Goal: Task Accomplishment & Management: Manage account settings

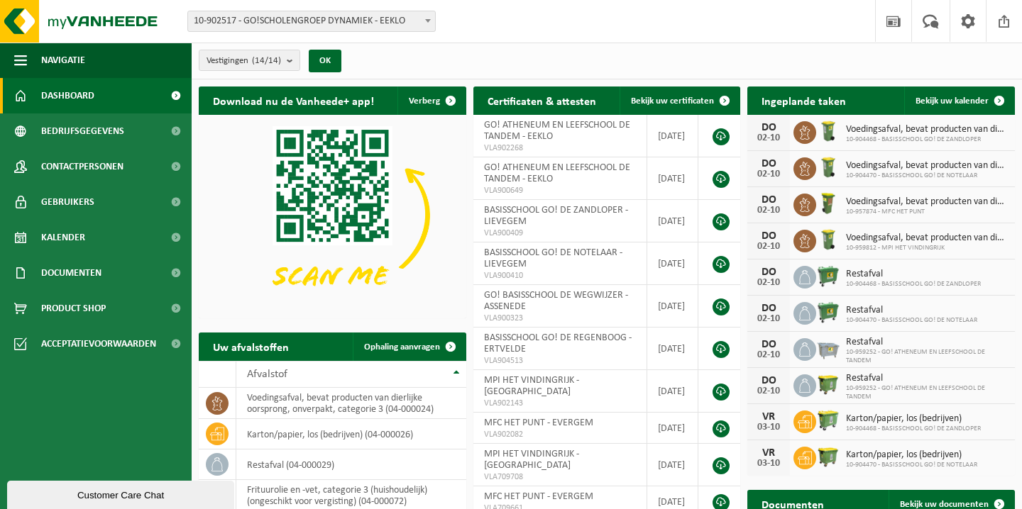
click at [318, 27] on span "10-902517 - GO!SCHOLENGROEP DYNAMIEK - EEKLO" at bounding box center [311, 21] width 247 height 20
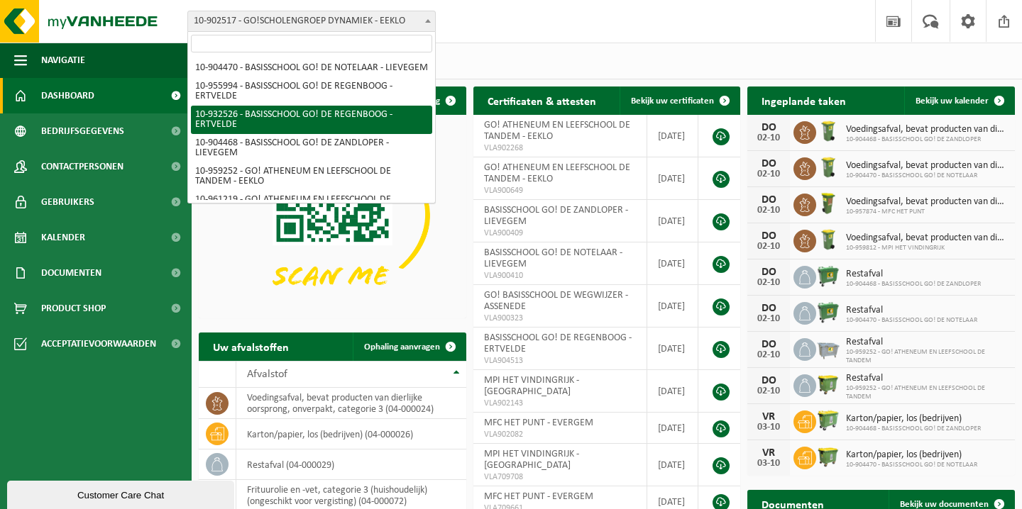
scroll to position [40, 0]
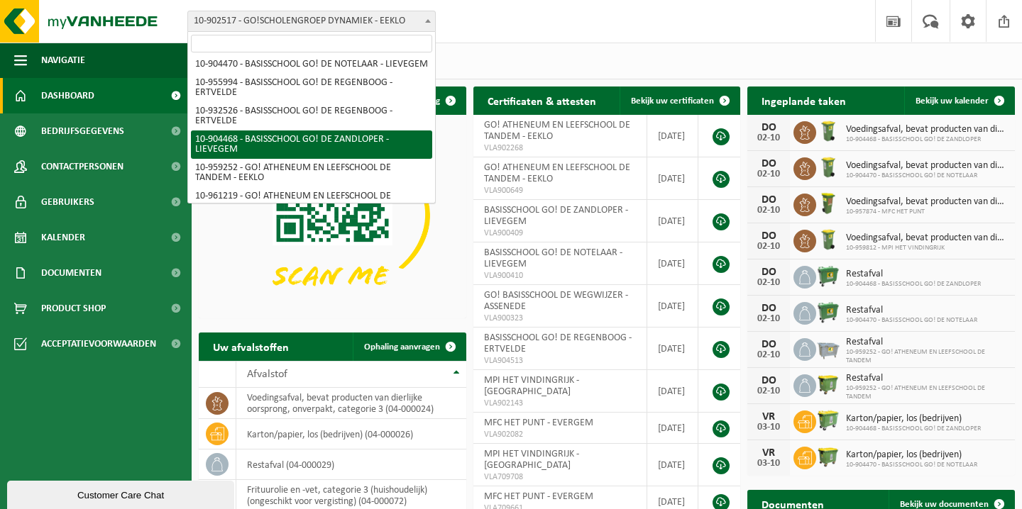
select select "121698"
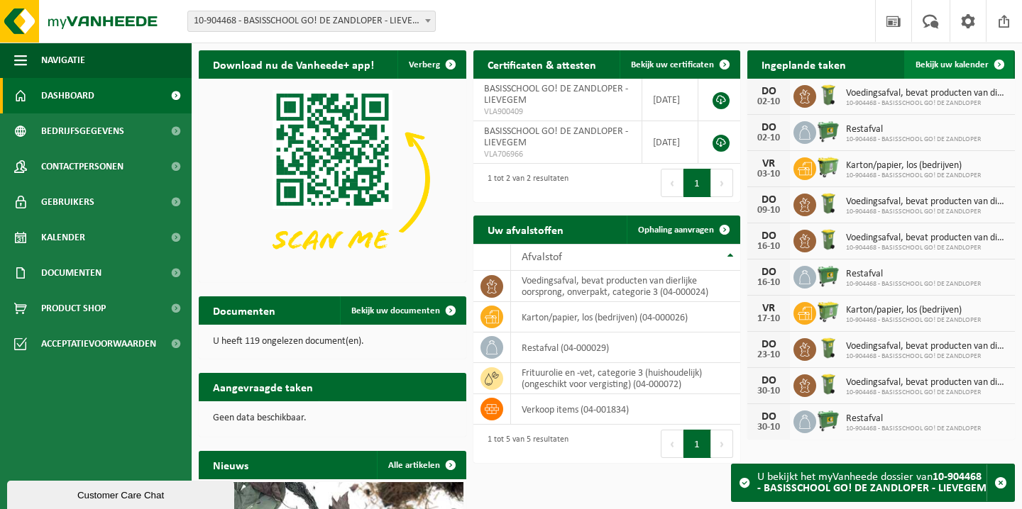
click at [970, 70] on link "Bekijk uw kalender" at bounding box center [958, 64] width 109 height 28
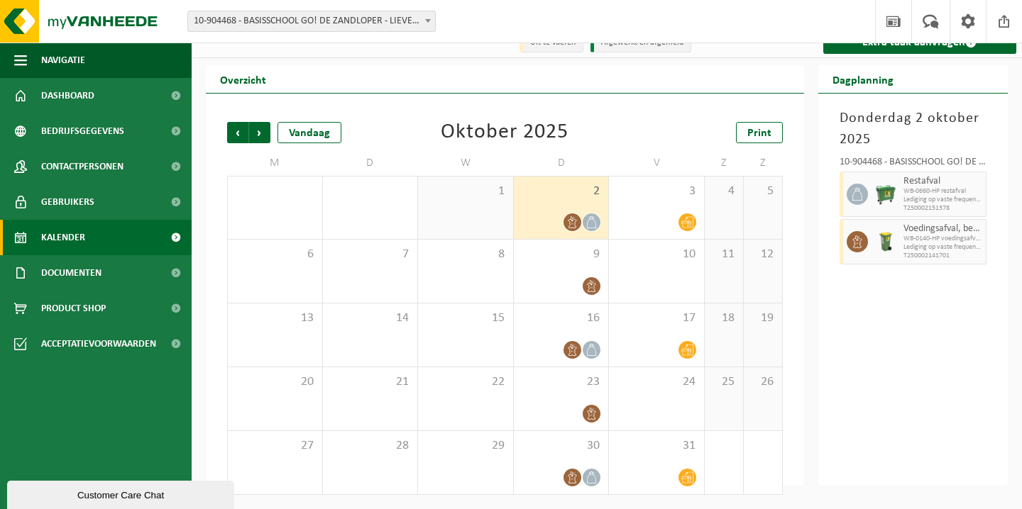
scroll to position [16, 0]
click at [257, 138] on span "Volgende" at bounding box center [259, 132] width 21 height 21
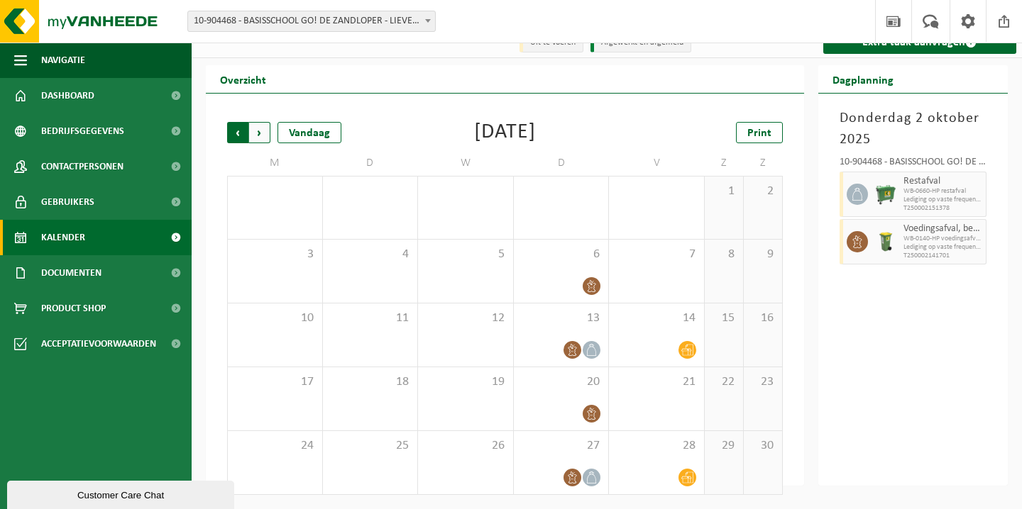
click at [260, 133] on span "Volgende" at bounding box center [259, 132] width 21 height 21
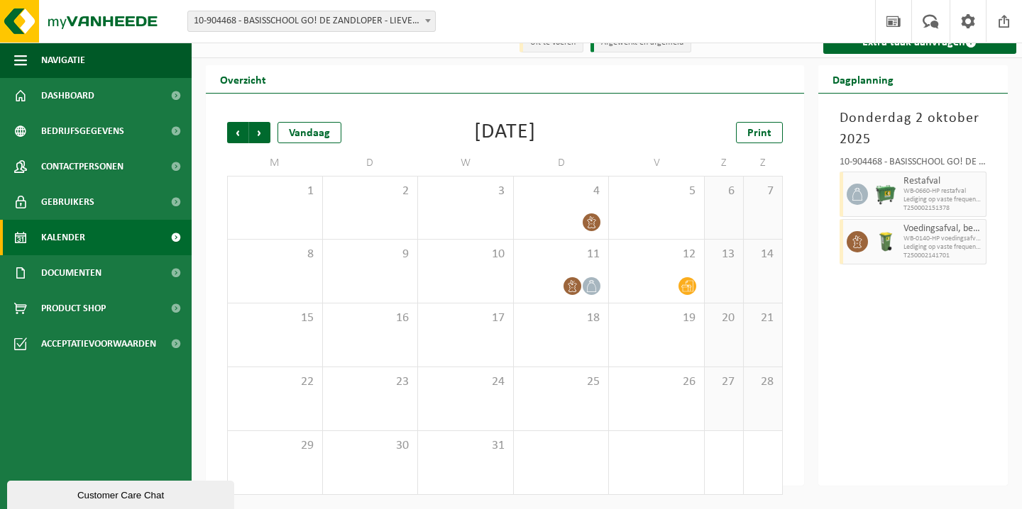
click at [260, 133] on span "Volgende" at bounding box center [259, 132] width 21 height 21
click at [243, 133] on span "Vorige" at bounding box center [237, 132] width 21 height 21
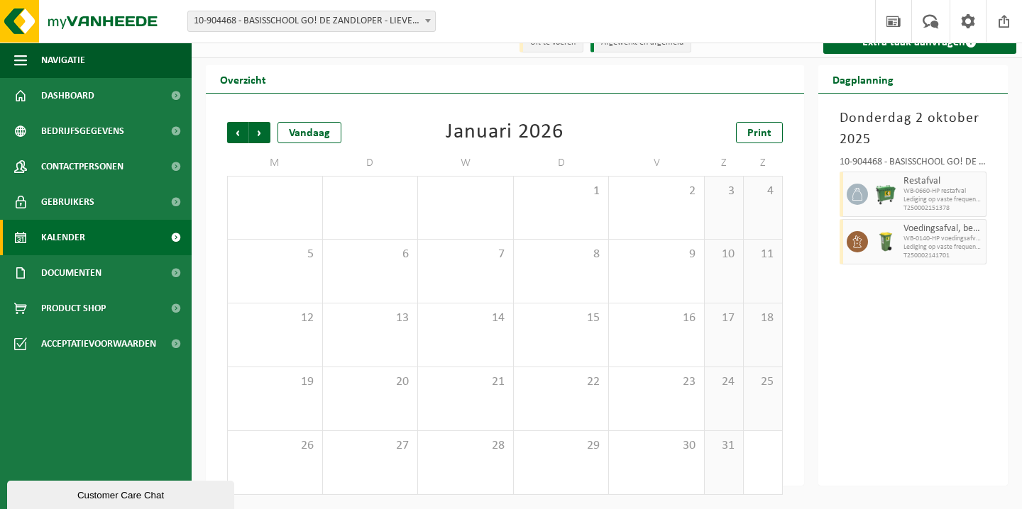
click at [243, 133] on span "Vorige" at bounding box center [237, 132] width 21 height 21
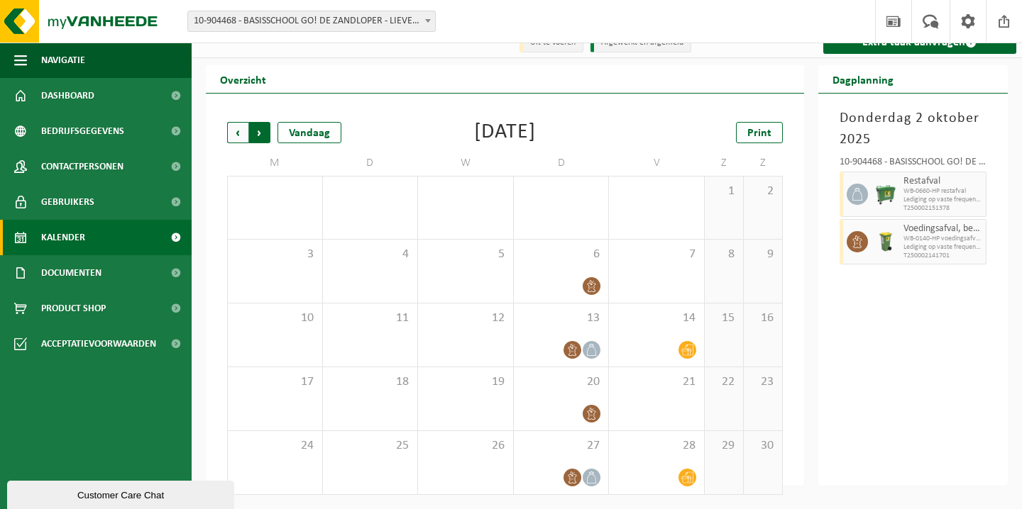
click at [243, 133] on span "Vorige" at bounding box center [237, 132] width 21 height 21
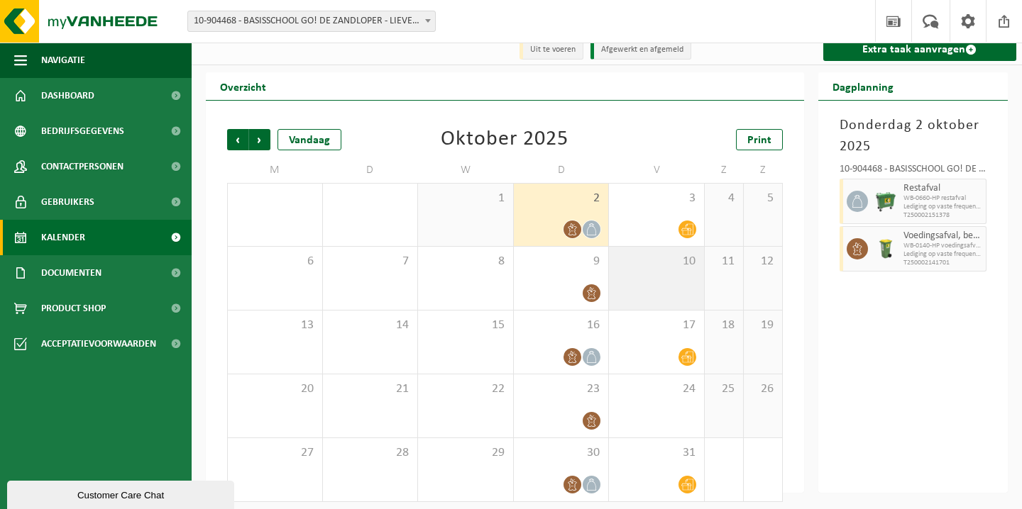
scroll to position [9, 0]
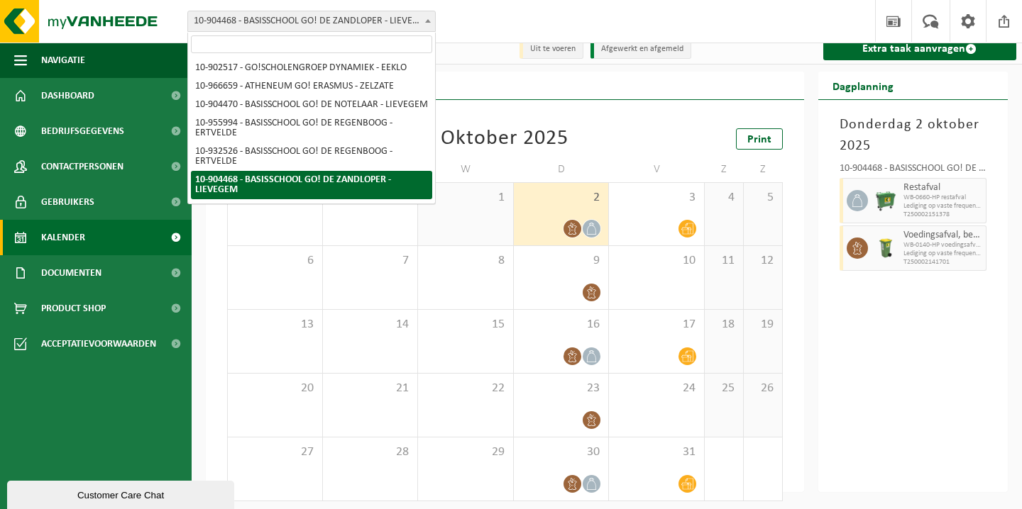
click at [288, 25] on span "10-904468 - BASISSCHOOL GO! DE ZANDLOPER - LIEVEGEM" at bounding box center [311, 21] width 247 height 20
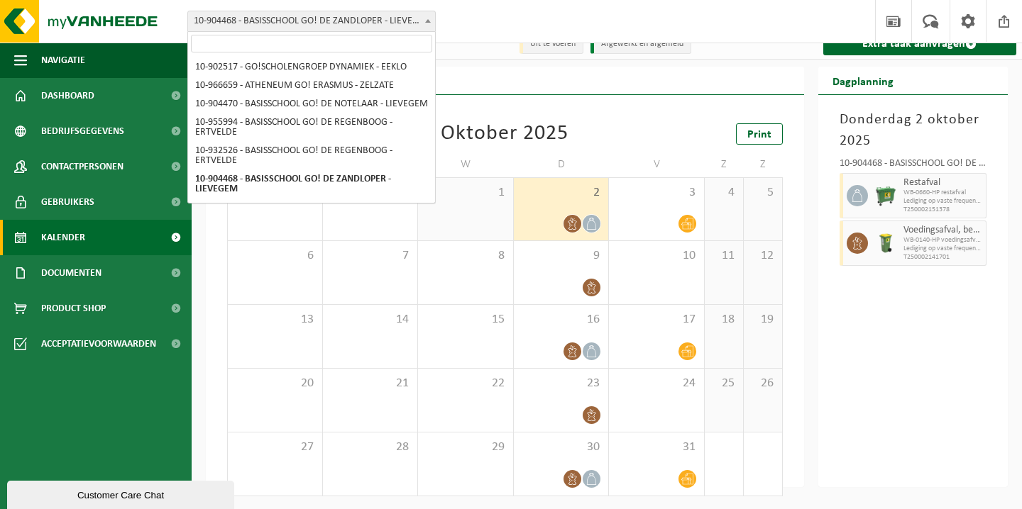
scroll to position [0, 0]
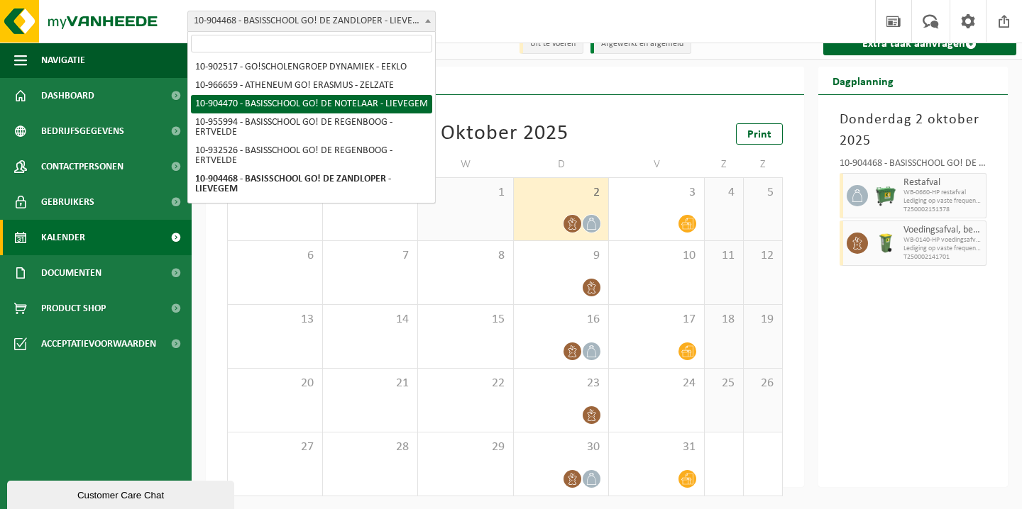
select select "121699"
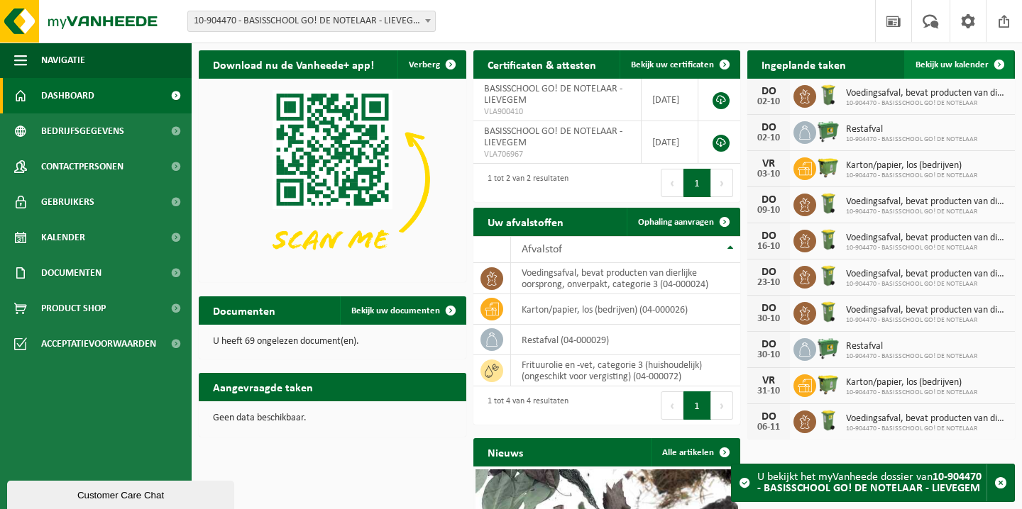
click at [968, 59] on link "Bekijk uw kalender" at bounding box center [958, 64] width 109 height 28
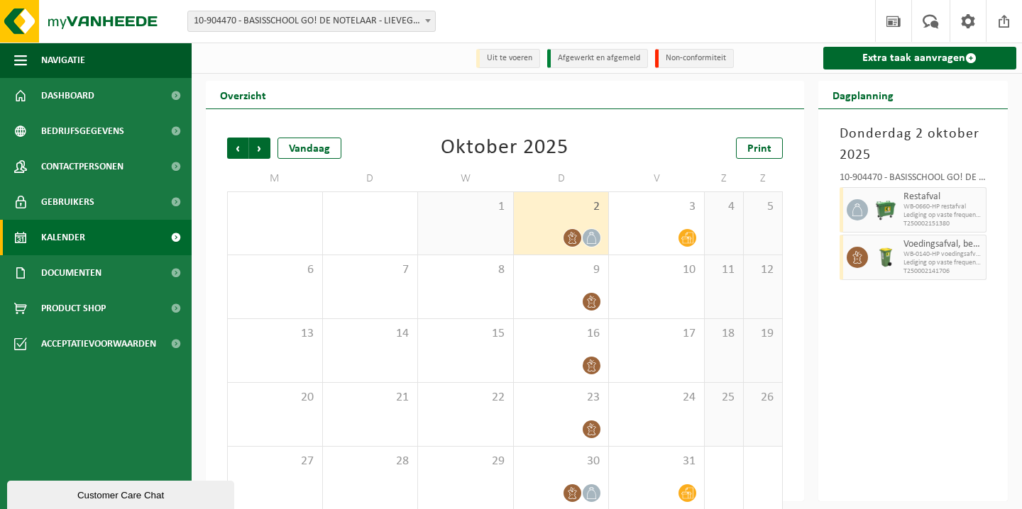
click at [370, 23] on span "10-904470 - BASISSCHOOL GO! DE NOTELAAR - LIEVEGEM" at bounding box center [311, 21] width 247 height 20
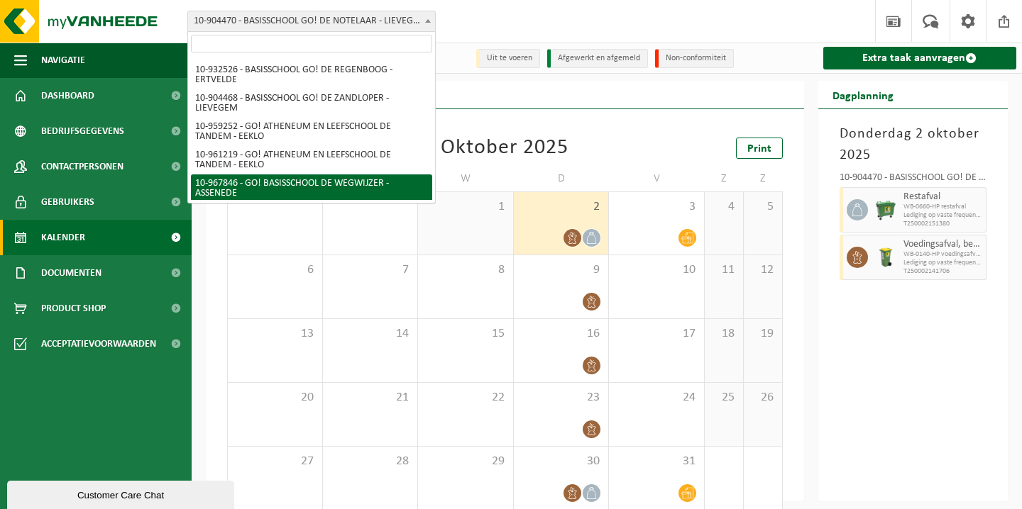
scroll to position [22, 0]
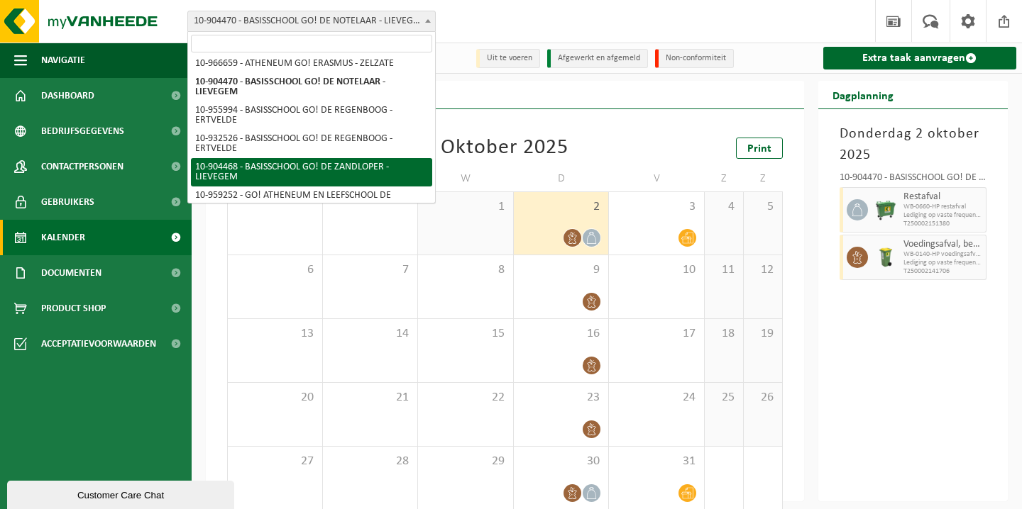
select select "121698"
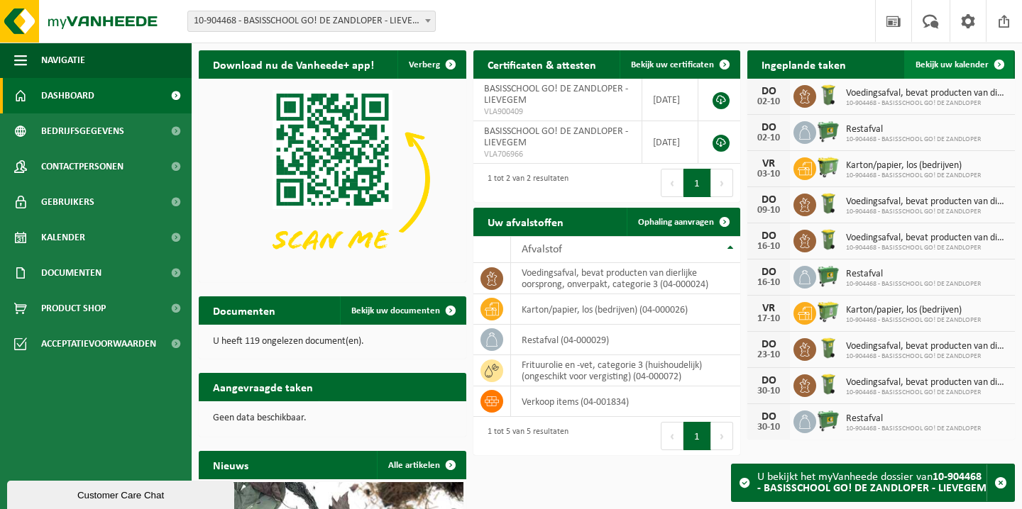
click at [964, 63] on span "Bekijk uw kalender" at bounding box center [951, 64] width 73 height 9
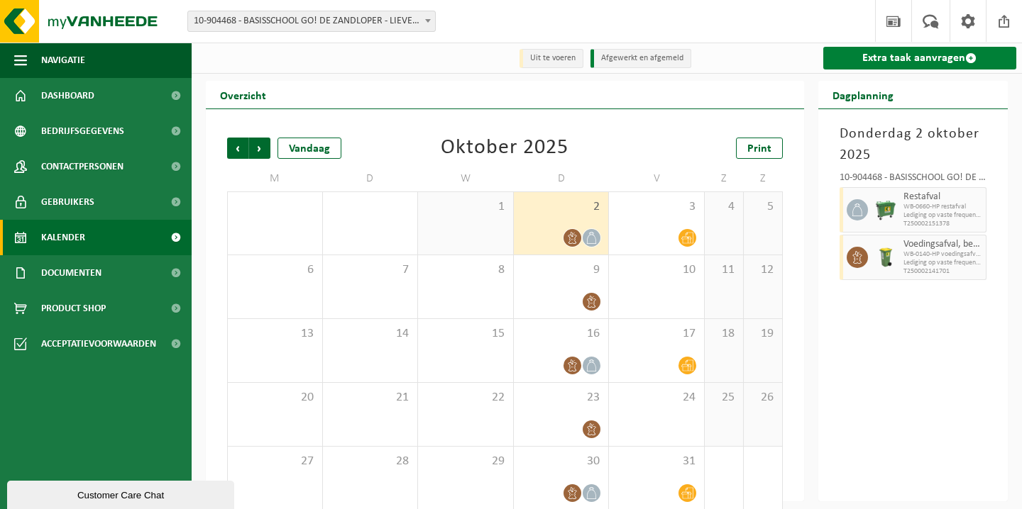
click at [946, 60] on link "Extra taak aanvragen" at bounding box center [920, 58] width 194 height 23
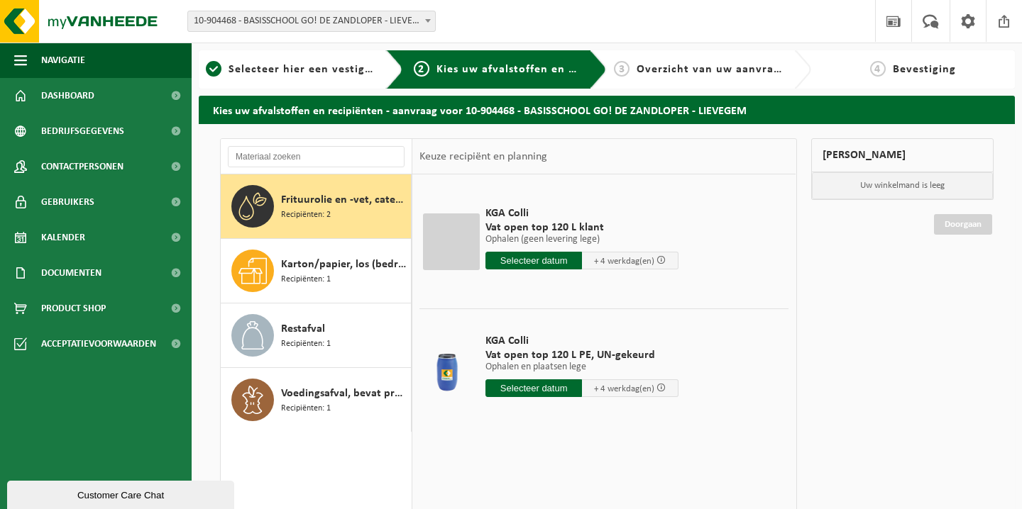
click at [546, 263] on input "text" at bounding box center [533, 261] width 96 height 18
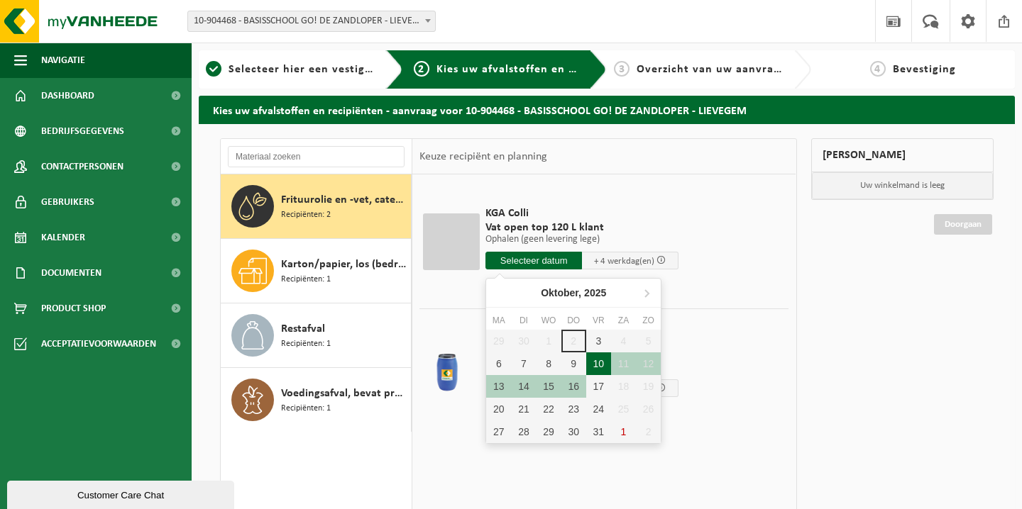
scroll to position [0, 1]
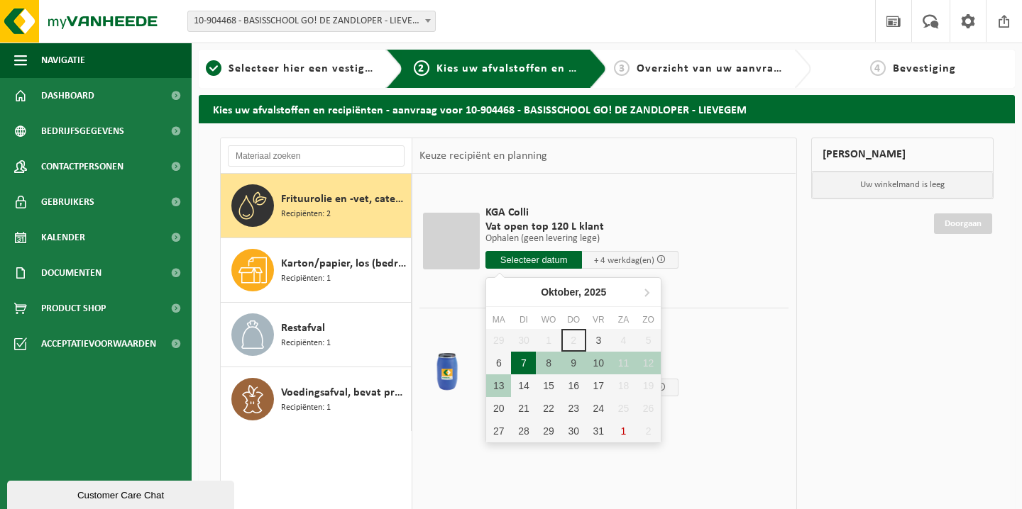
click at [524, 363] on div "7" at bounding box center [523, 363] width 25 height 23
type input "Van [DATE]"
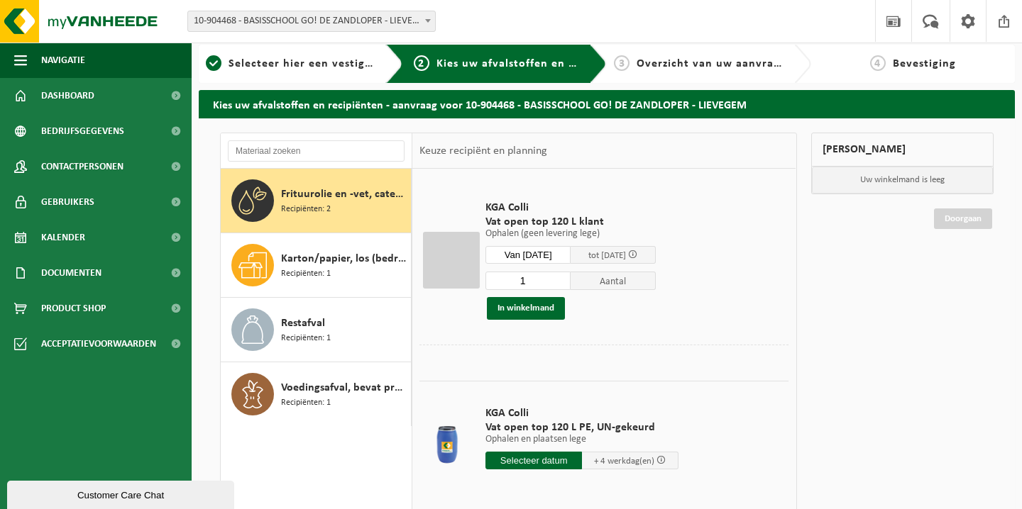
scroll to position [6, 0]
click at [565, 457] on input "text" at bounding box center [533, 461] width 96 height 18
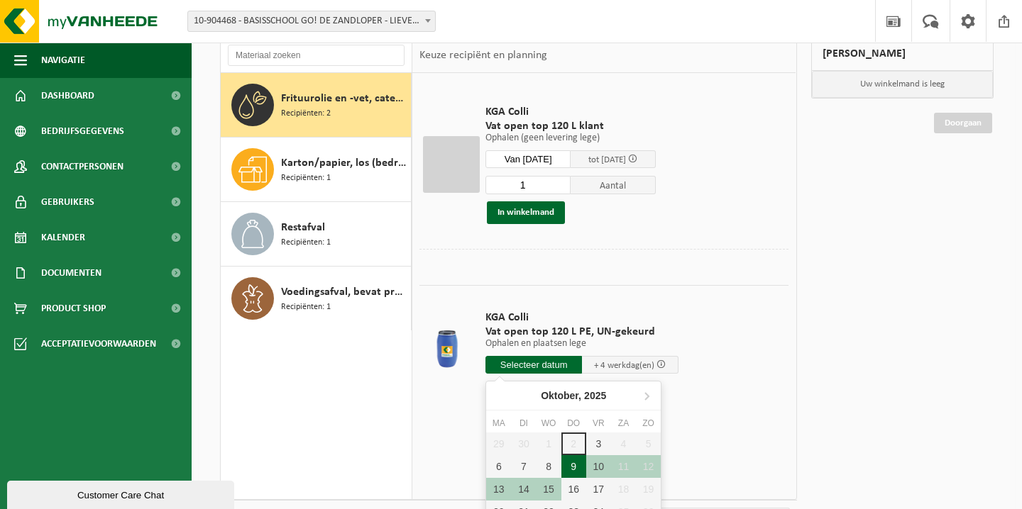
scroll to position [104, 0]
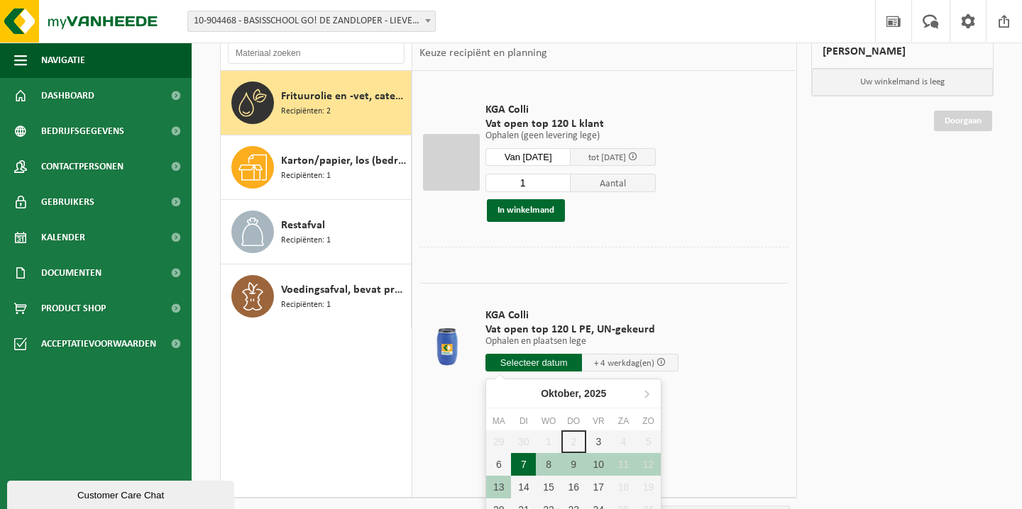
drag, startPoint x: 525, startPoint y: 465, endPoint x: 565, endPoint y: 446, distance: 45.1
click at [526, 465] on div "7" at bounding box center [523, 464] width 25 height 23
type input "Van 2025-10-07"
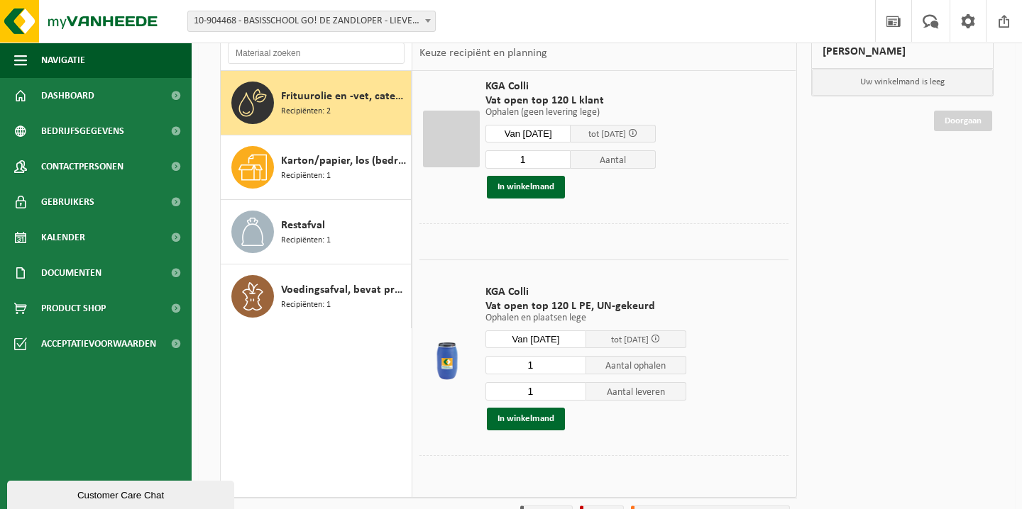
scroll to position [23, 0]
click at [554, 191] on button "In winkelmand" at bounding box center [526, 188] width 78 height 23
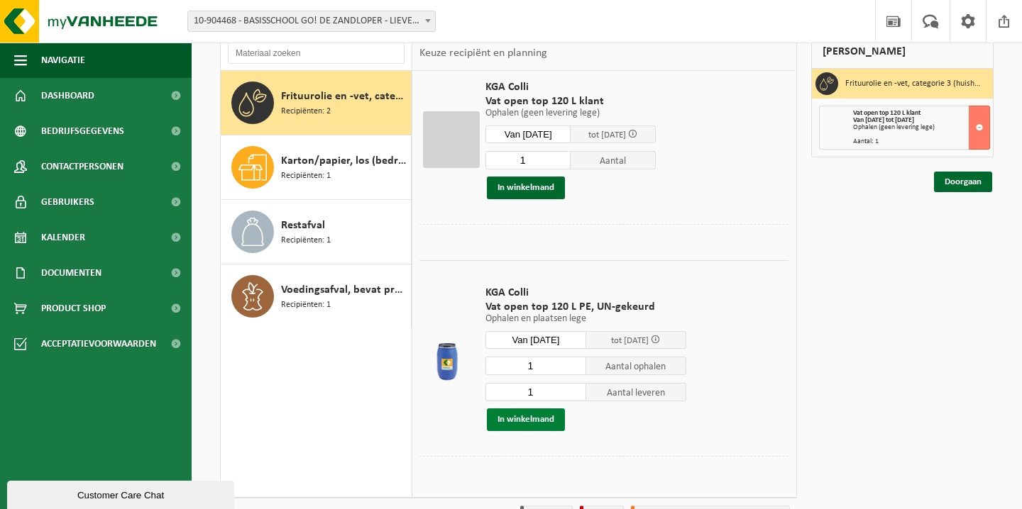
click at [518, 419] on button "In winkelmand" at bounding box center [526, 420] width 78 height 23
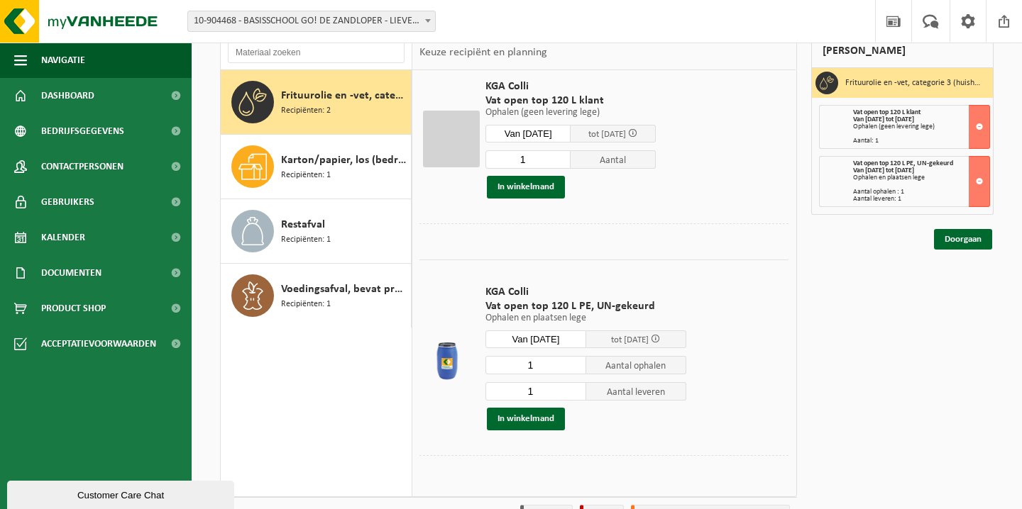
scroll to position [109, 0]
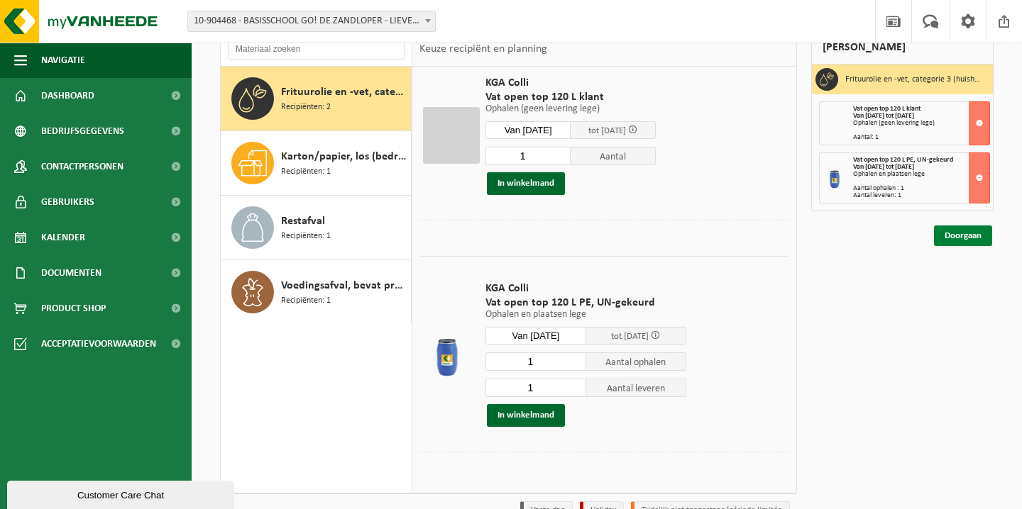
click at [973, 235] on link "Doorgaan" at bounding box center [963, 236] width 58 height 21
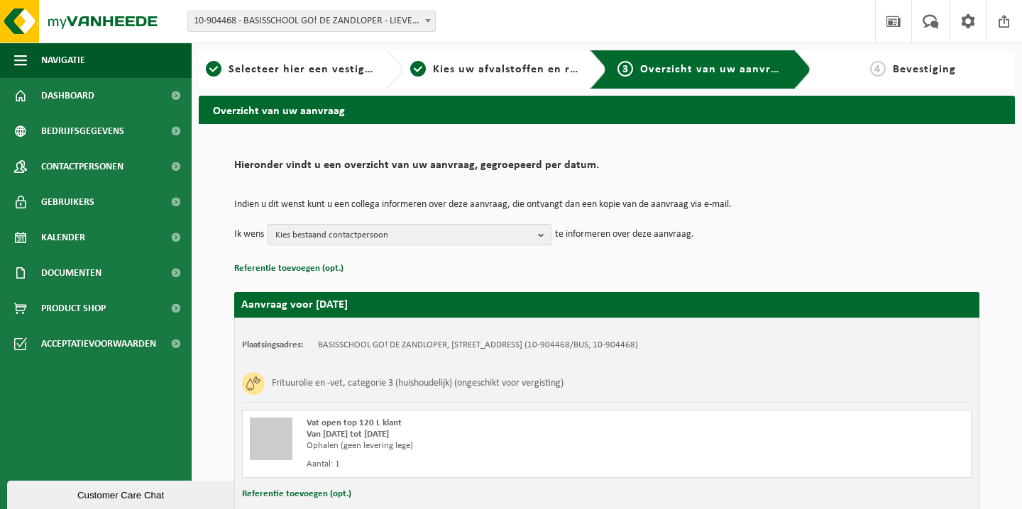
click at [337, 236] on span "Kies bestaand contactpersoon" at bounding box center [403, 235] width 257 height 21
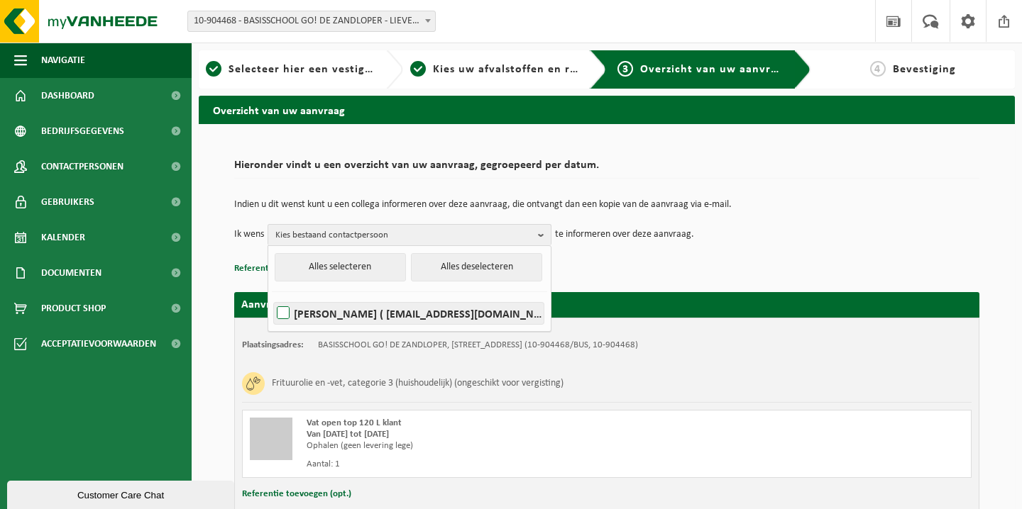
click at [368, 316] on label "STEPHANIE VAN LANDUYT ( info.atheneum@campus-erasmus.be )" at bounding box center [409, 313] width 270 height 21
click at [272, 296] on input "STEPHANIE VAN LANDUYT ( info.atheneum@campus-erasmus.be )" at bounding box center [271, 295] width 1 height 1
checkbox input "true"
click at [684, 250] on div "Indien u dit wenst kunt u een collega informeren over deze aanvraag, die ontvan…" at bounding box center [606, 223] width 745 height 74
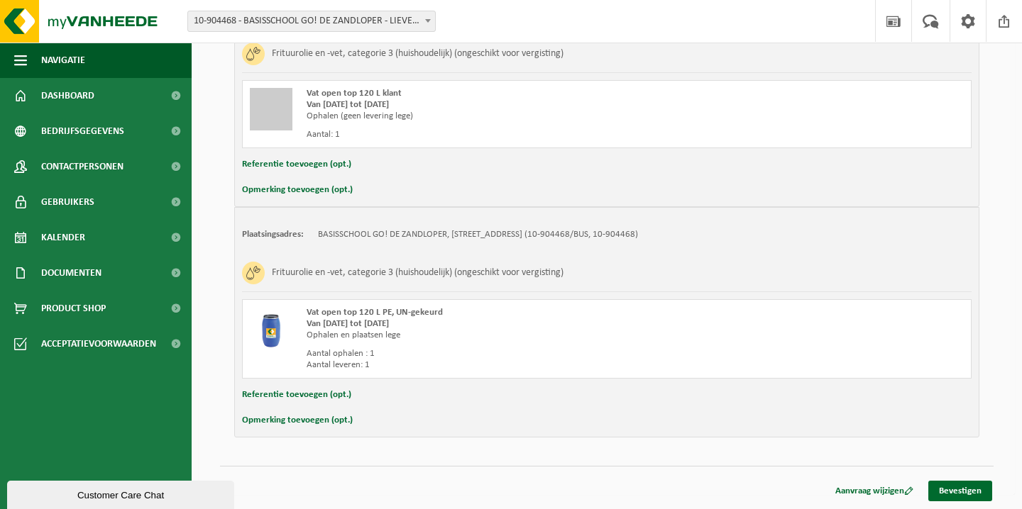
scroll to position [330, 0]
click at [965, 491] on link "Bevestigen" at bounding box center [960, 491] width 64 height 21
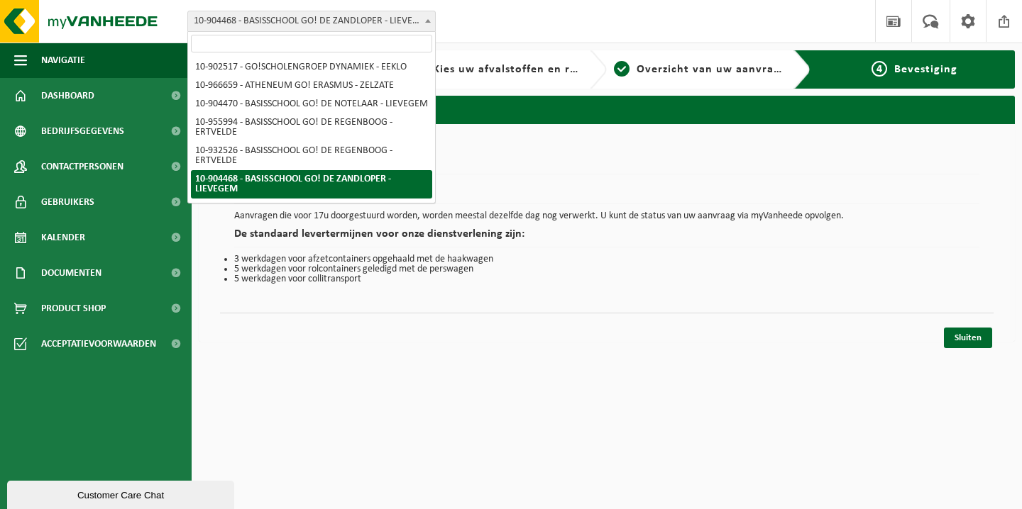
click at [343, 21] on span "10-904468 - BASISSCHOOL GO! DE ZANDLOPER - LIEVEGEM" at bounding box center [311, 21] width 247 height 20
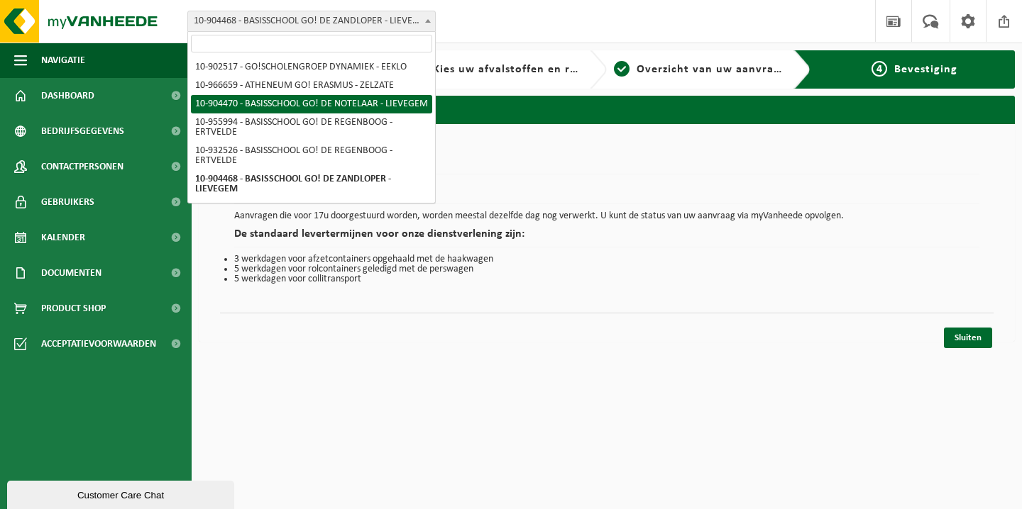
select select "121699"
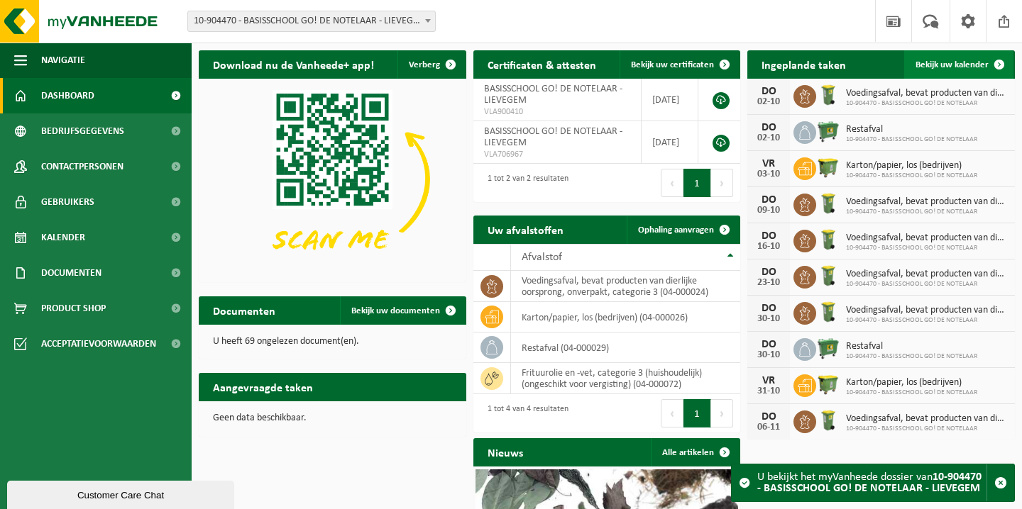
click at [965, 63] on span "Bekijk uw kalender" at bounding box center [951, 64] width 73 height 9
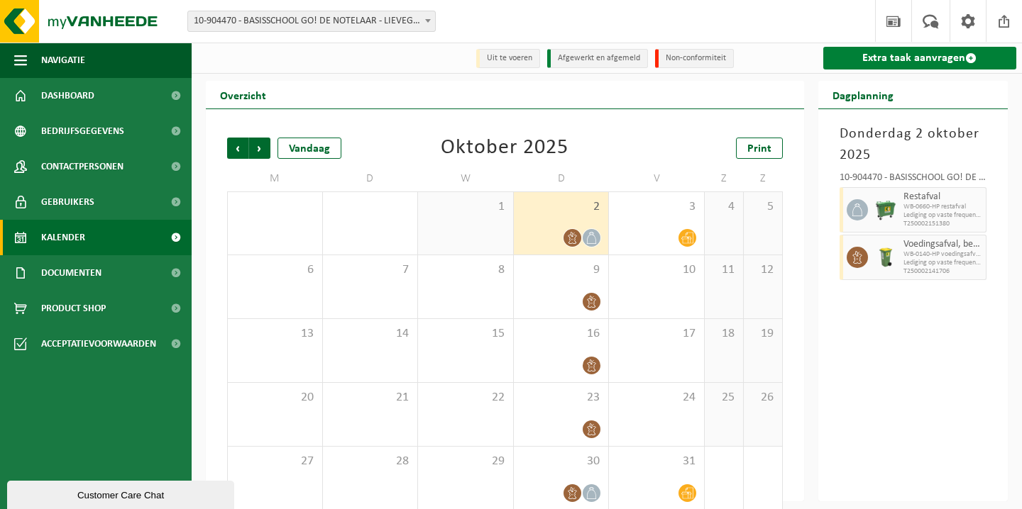
click at [924, 62] on link "Extra taak aanvragen" at bounding box center [920, 58] width 194 height 23
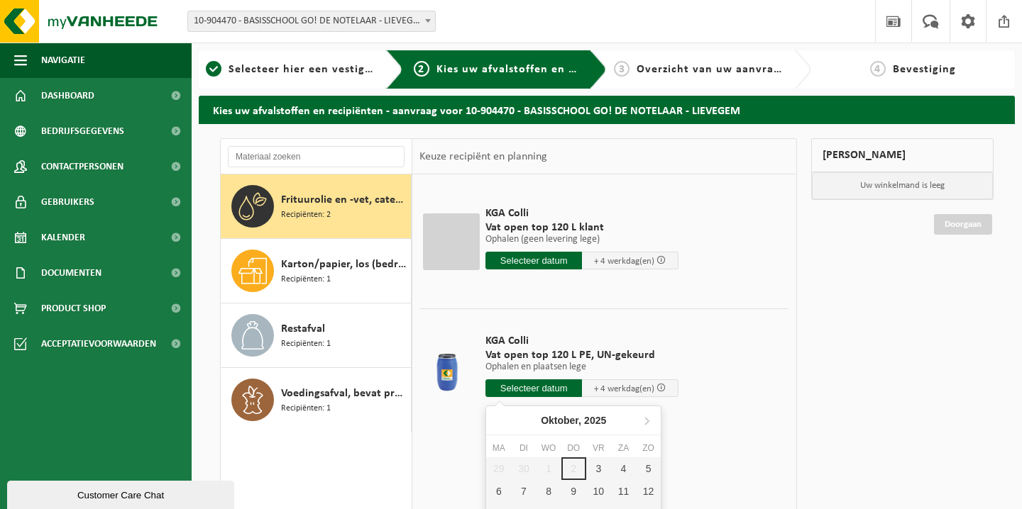
click at [558, 394] on input "text" at bounding box center [533, 389] width 96 height 18
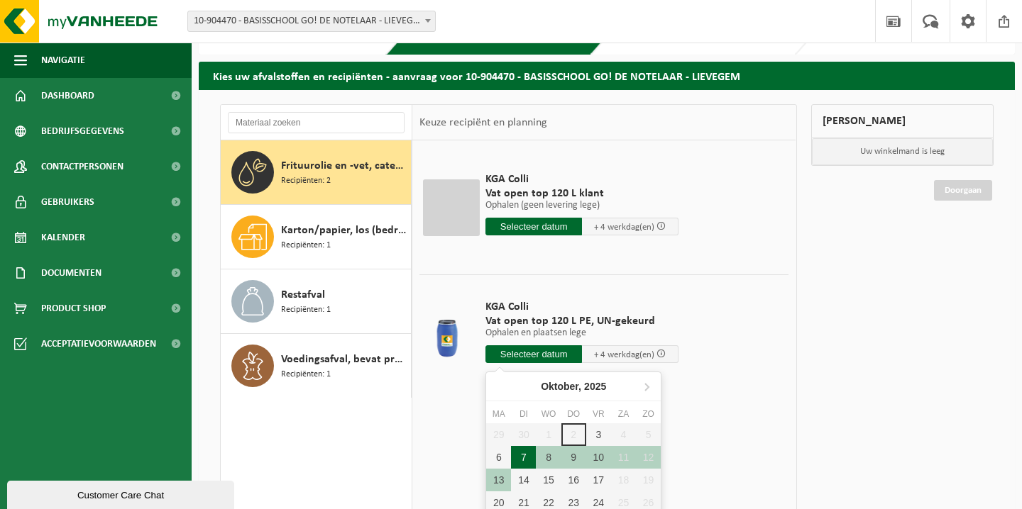
scroll to position [41, 0]
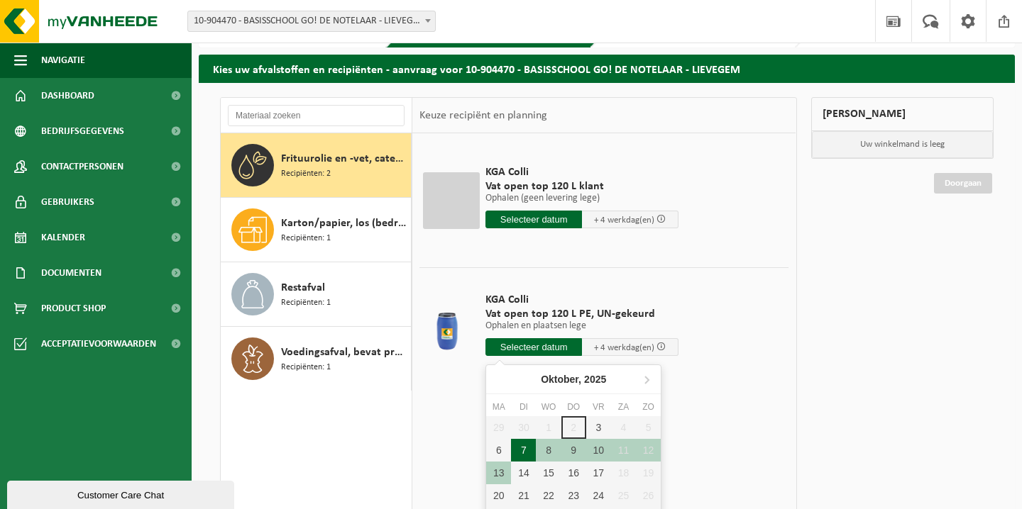
click at [521, 457] on div "7" at bounding box center [523, 450] width 25 height 23
type input "Van [DATE]"
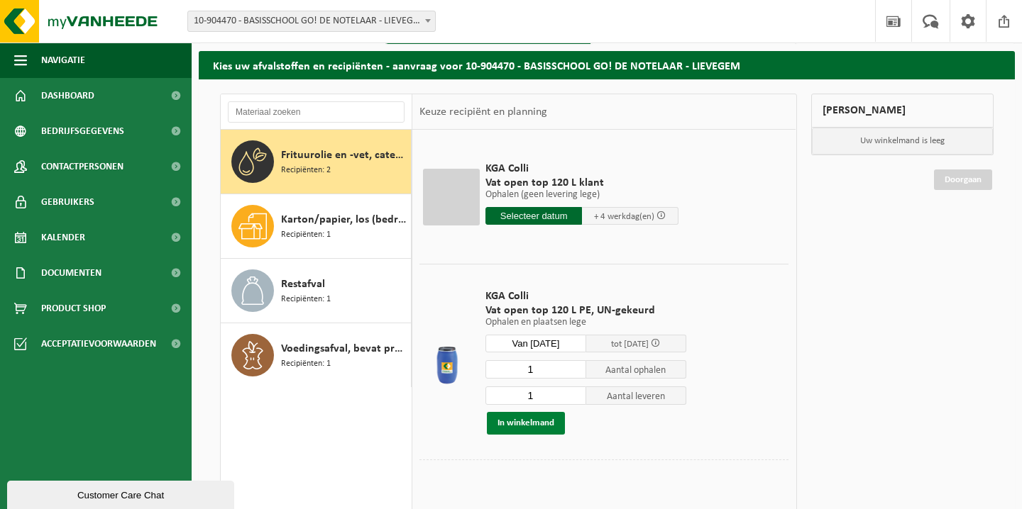
scroll to position [44, 1]
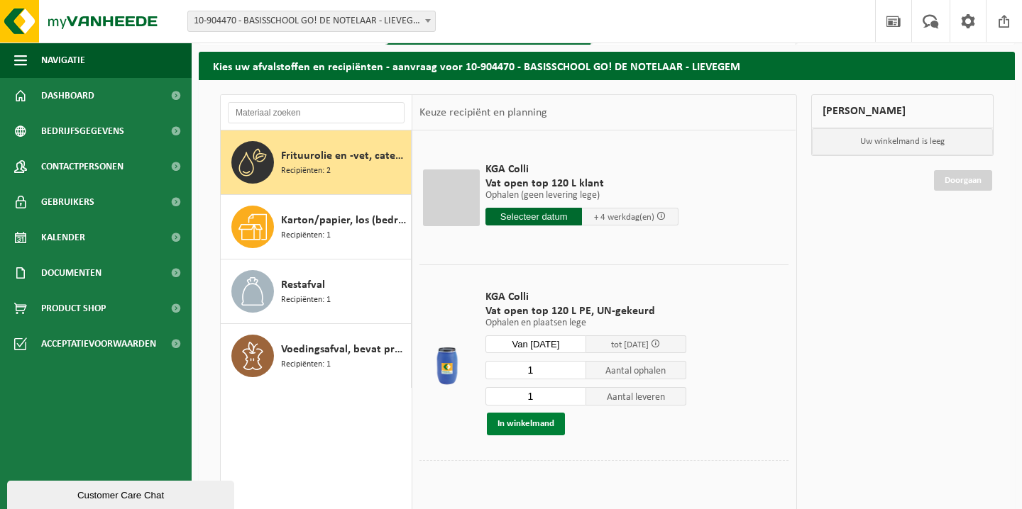
click at [545, 427] on button "In winkelmand" at bounding box center [526, 424] width 78 height 23
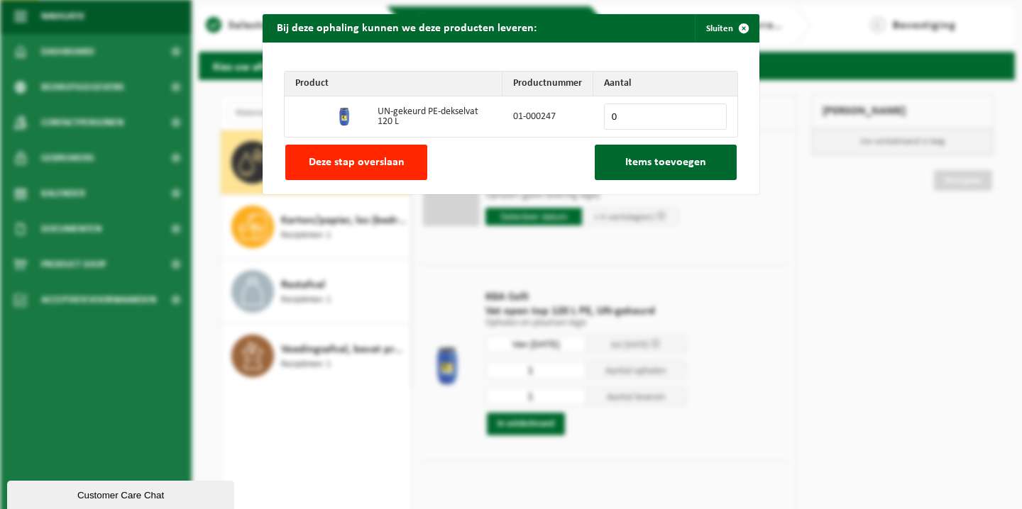
drag, startPoint x: 741, startPoint y: 31, endPoint x: 770, endPoint y: 177, distance: 148.2
click at [741, 31] on span "button" at bounding box center [743, 28] width 28 height 28
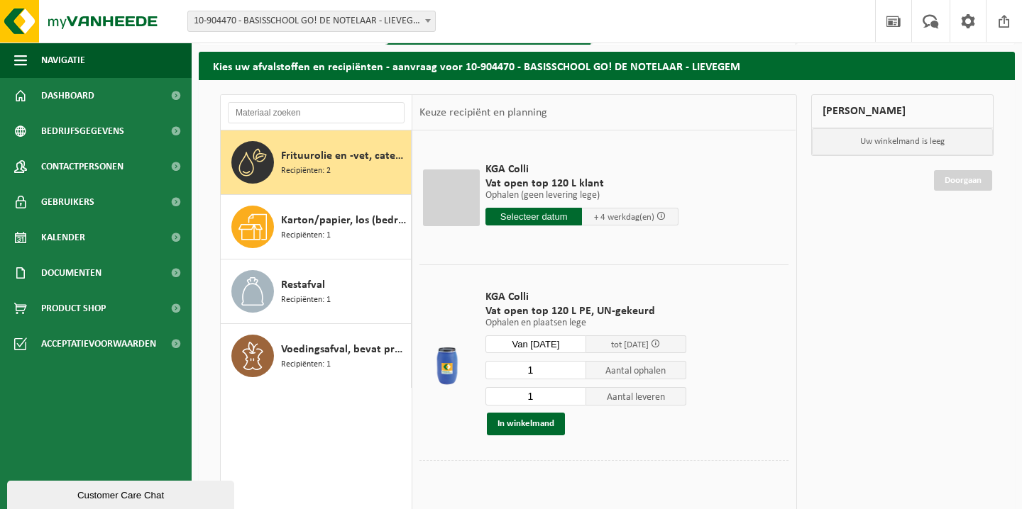
click at [614, 448] on td "KGA Colli Vat open top 120 L PE, UN-gekeurd Ophalen en plaatsen lege Ophalen en…" at bounding box center [632, 363] width 314 height 196
click at [522, 424] on button "In winkelmand" at bounding box center [526, 424] width 78 height 23
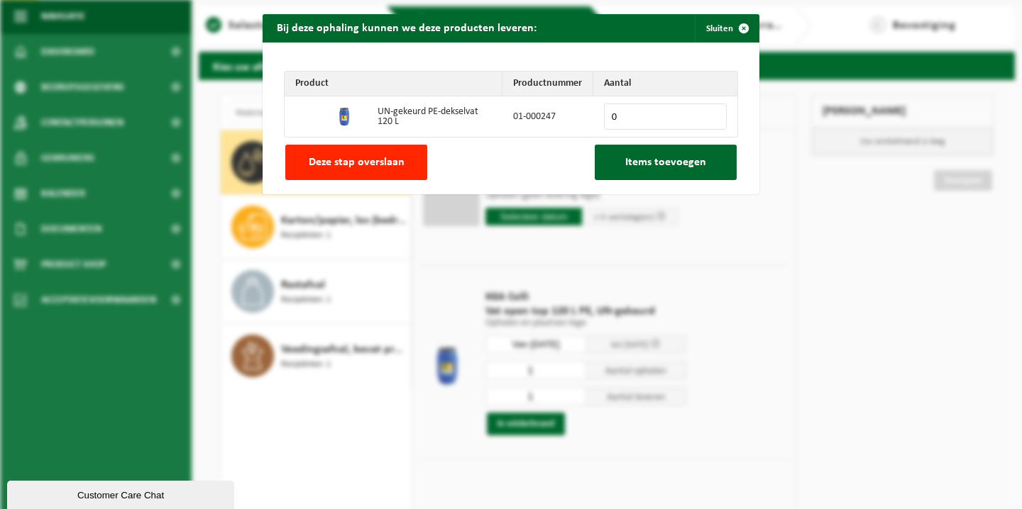
click at [666, 118] on input "0" at bounding box center [665, 117] width 123 height 26
click at [716, 118] on input "0" at bounding box center [665, 117] width 123 height 26
type input "1"
click at [716, 115] on input "1" at bounding box center [665, 117] width 123 height 26
click at [688, 165] on span "Items toevoegen" at bounding box center [665, 162] width 81 height 11
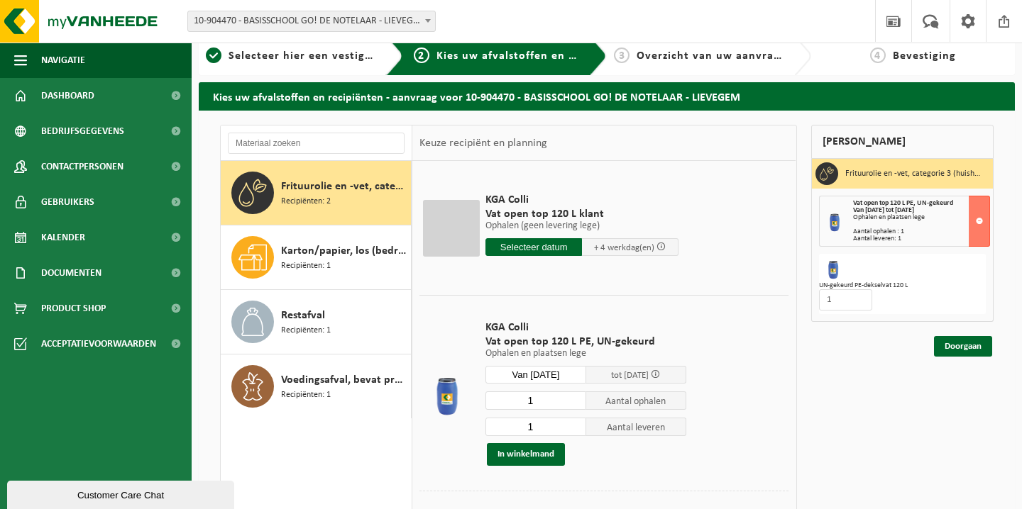
scroll to position [0, 0]
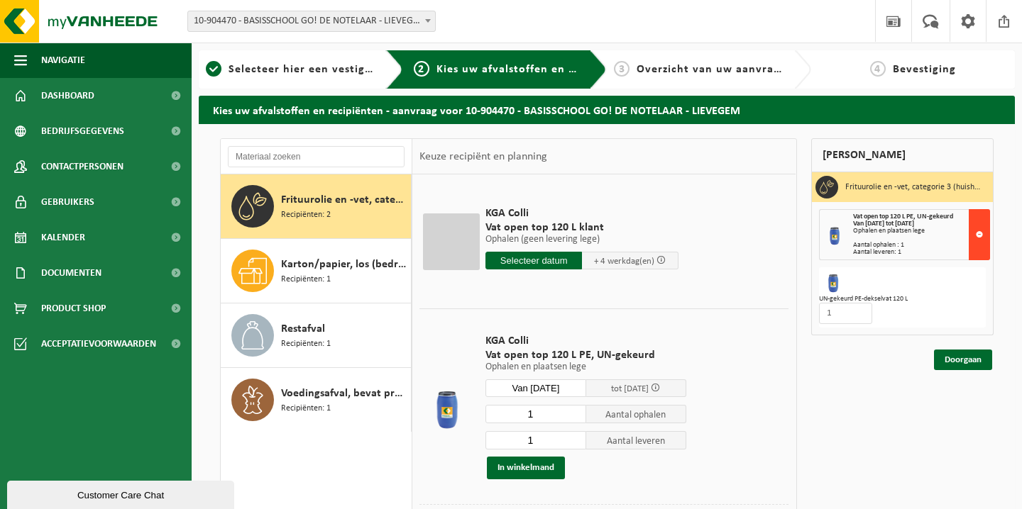
click at [981, 235] on button at bounding box center [978, 234] width 21 height 51
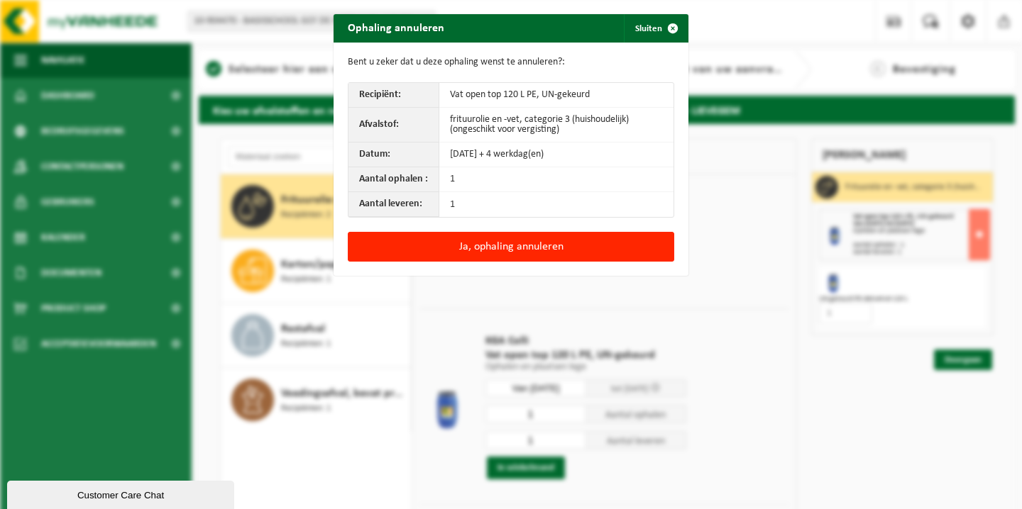
drag, startPoint x: 532, startPoint y: 245, endPoint x: 582, endPoint y: 195, distance: 70.2
click at [532, 245] on button "Ja, ophaling annuleren" at bounding box center [511, 247] width 326 height 30
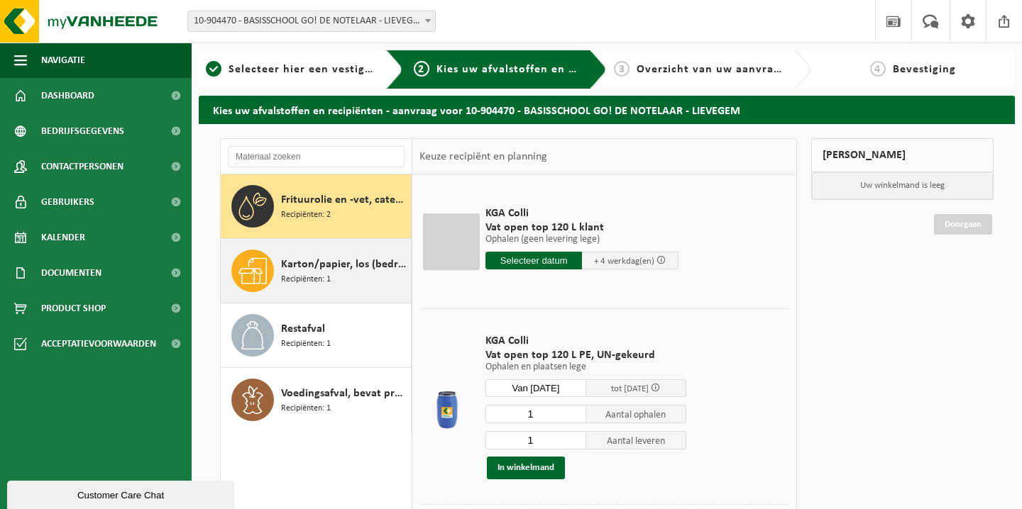
click at [292, 262] on span "Karton/papier, los (bedrijven)" at bounding box center [344, 264] width 126 height 17
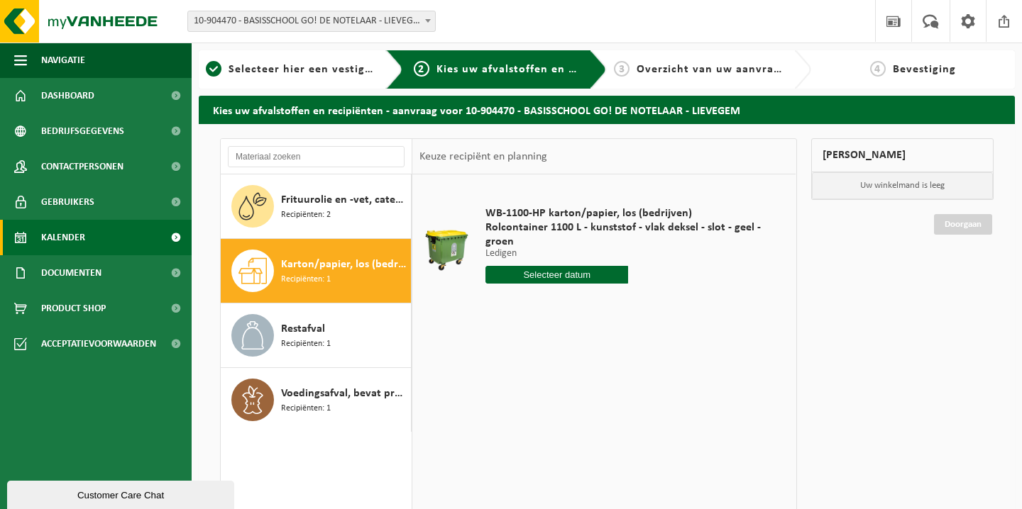
click at [61, 244] on span "Kalender" at bounding box center [63, 237] width 44 height 35
